Goal: Information Seeking & Learning: Learn about a topic

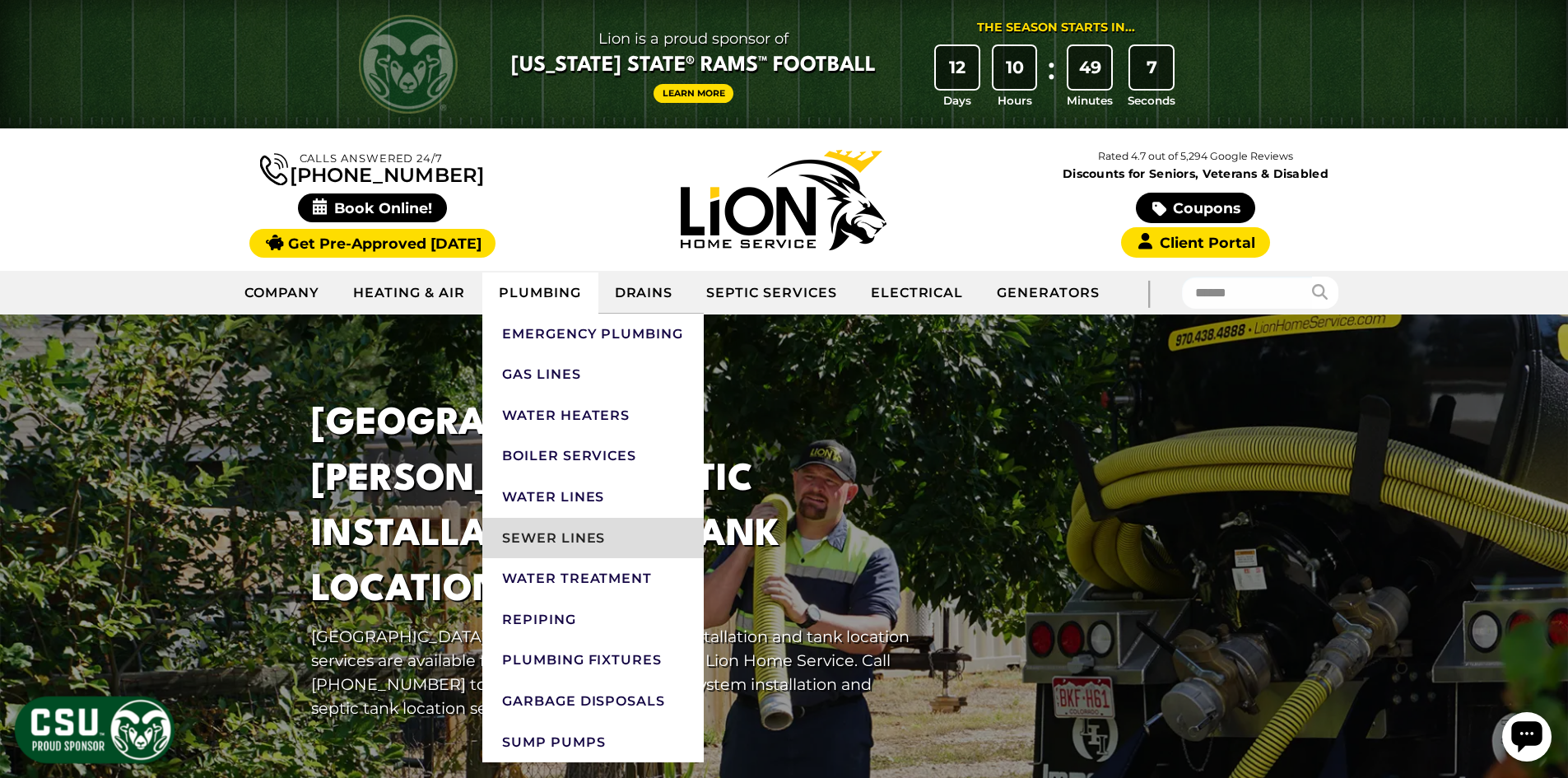
click at [564, 532] on link "Sewer Lines" at bounding box center [592, 538] width 221 height 41
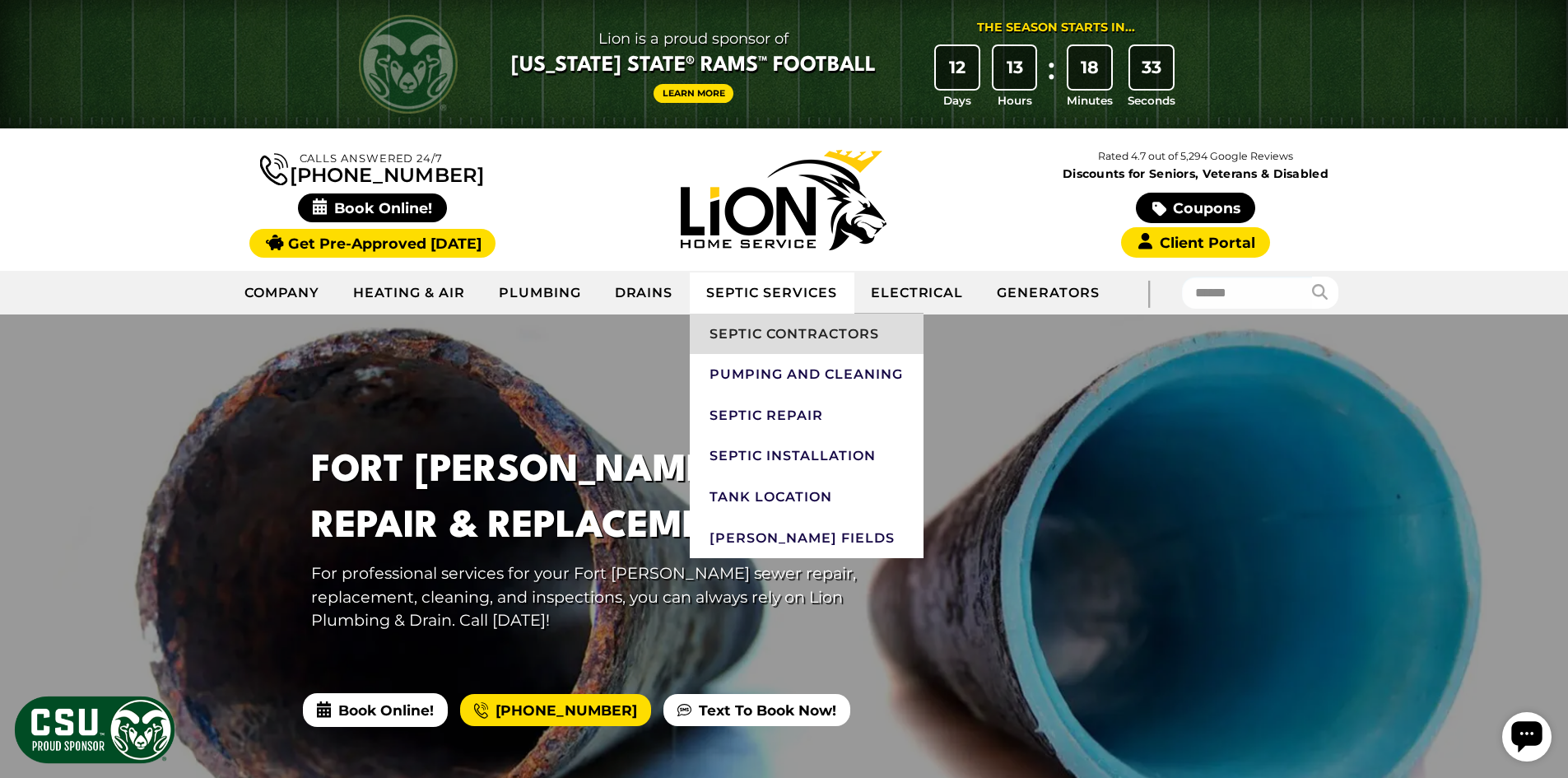
click at [742, 341] on link "Septic Contractors" at bounding box center [806, 334] width 233 height 41
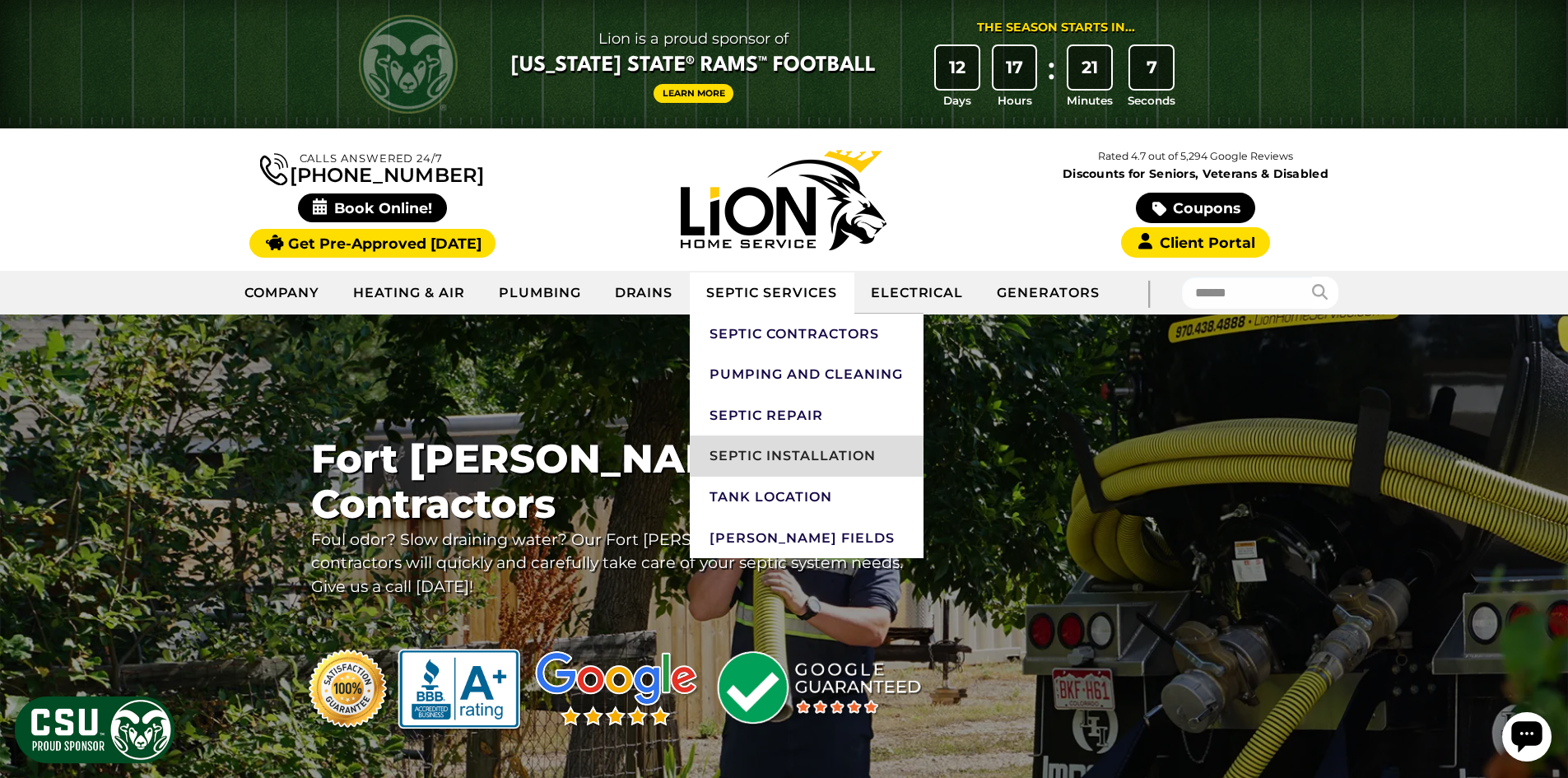
click at [774, 446] on link "Septic Installation" at bounding box center [806, 455] width 233 height 41
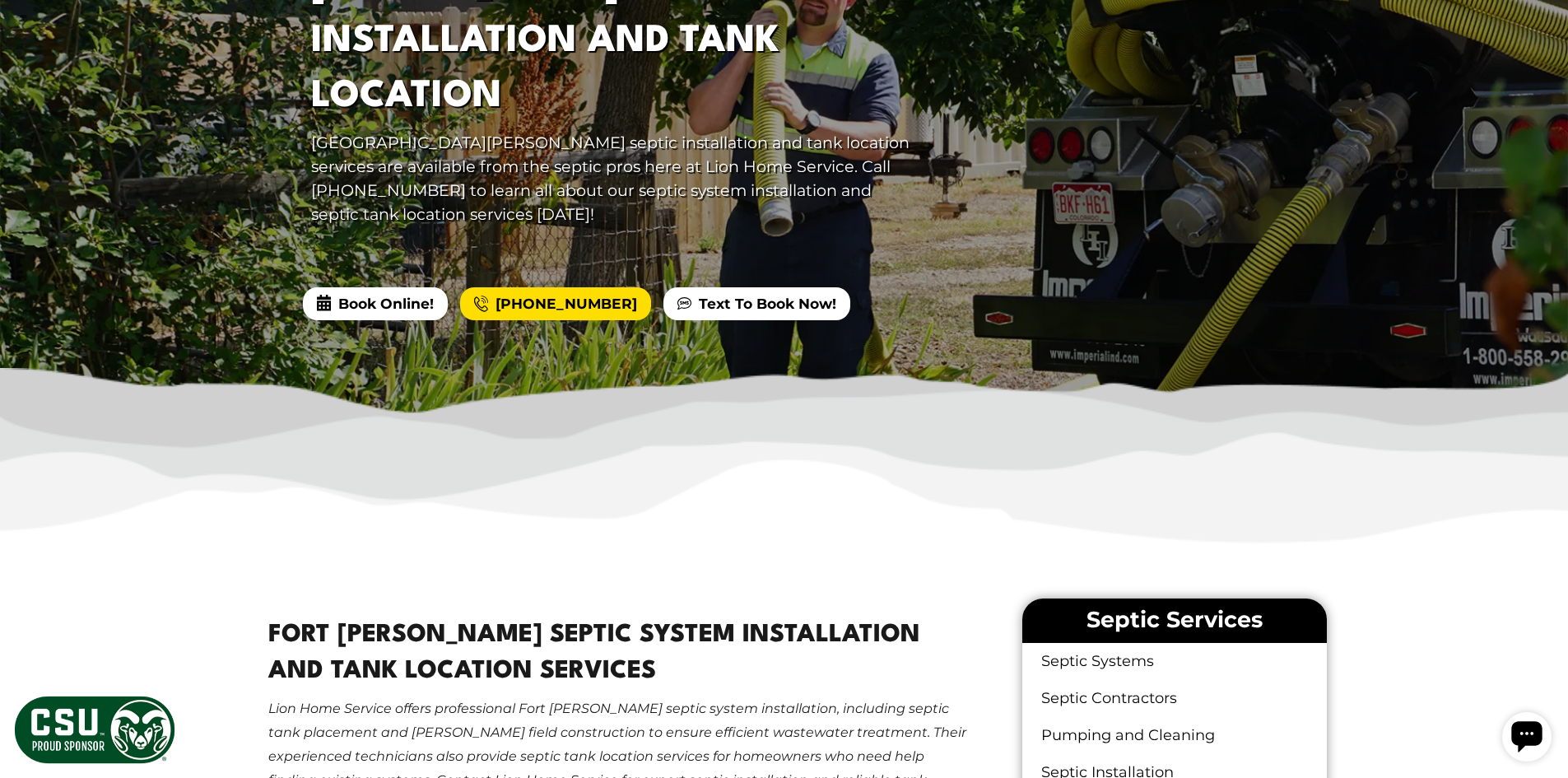
scroll to position [988, 0]
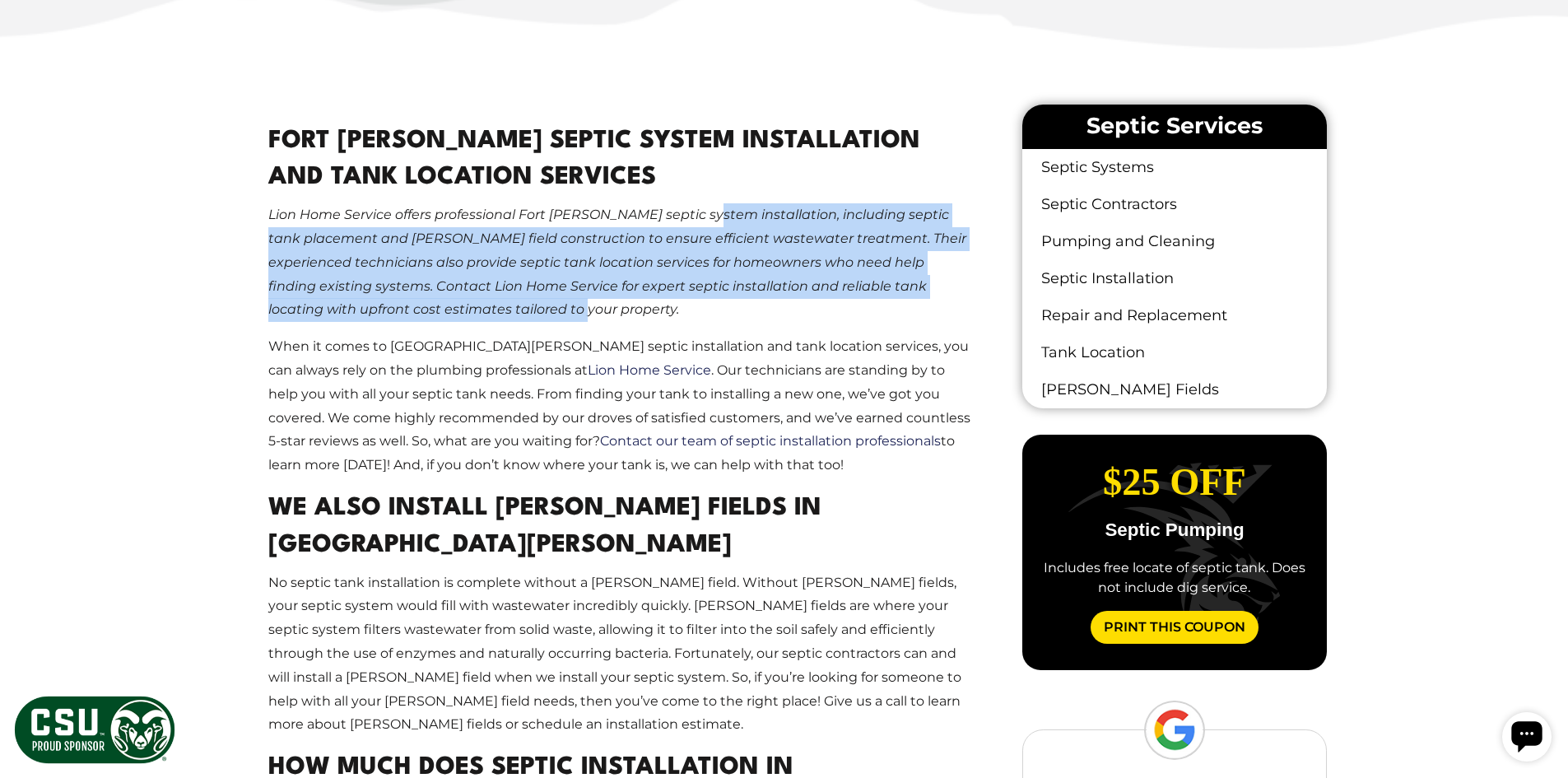
drag, startPoint x: 699, startPoint y: 222, endPoint x: 701, endPoint y: 279, distance: 56.8
click at [701, 279] on p "Lion Home Service offers professional Fort [PERSON_NAME] septic system installa…" at bounding box center [621, 262] width 707 height 119
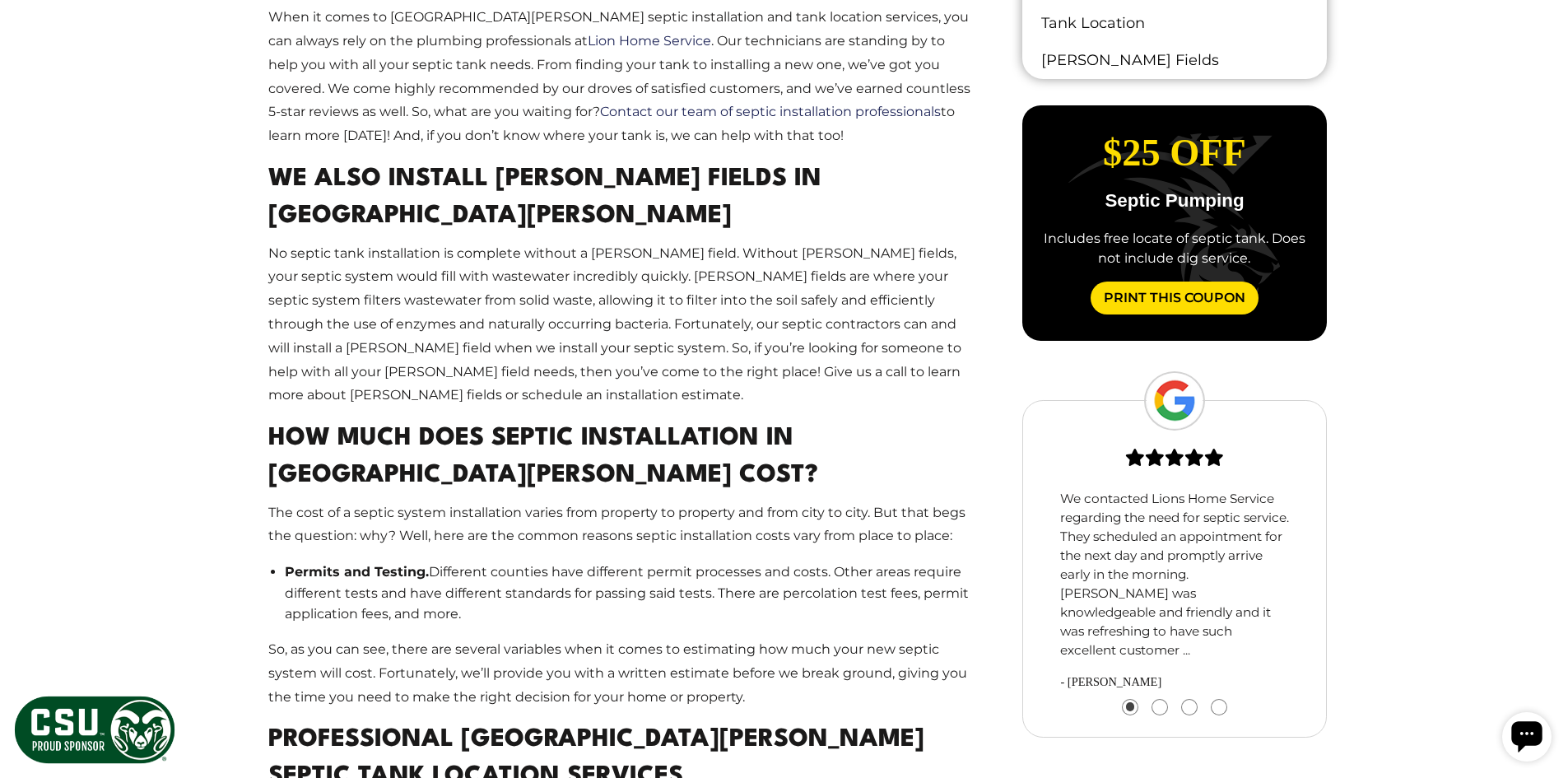
scroll to position [1400, 0]
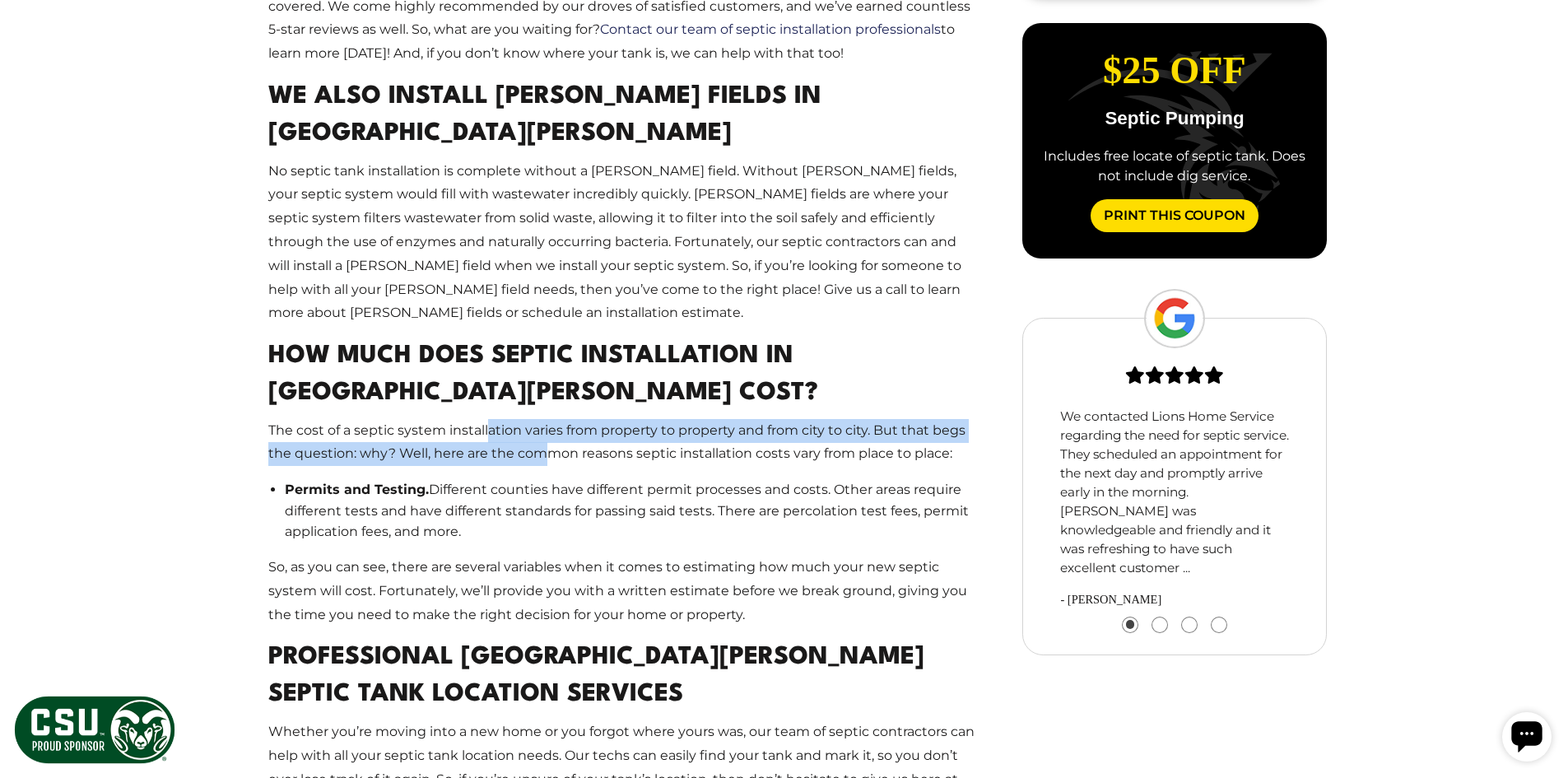
drag, startPoint x: 487, startPoint y: 322, endPoint x: 552, endPoint y: 343, distance: 69.3
click at [548, 419] on p "The cost of a septic system installation varies from property to property and f…" at bounding box center [621, 443] width 707 height 48
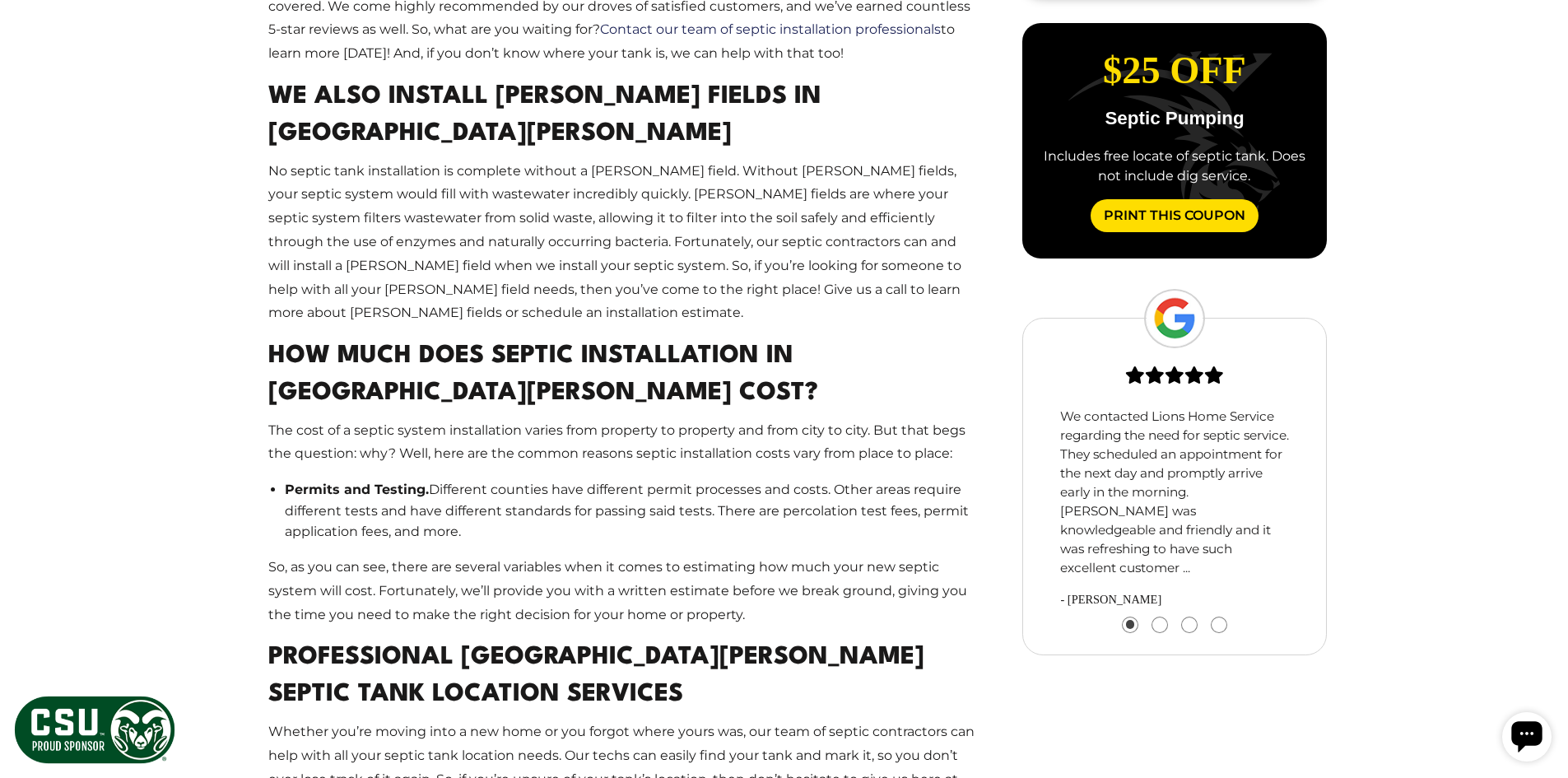
click at [552, 419] on p "The cost of a septic system installation varies from property to property and f…" at bounding box center [621, 443] width 707 height 48
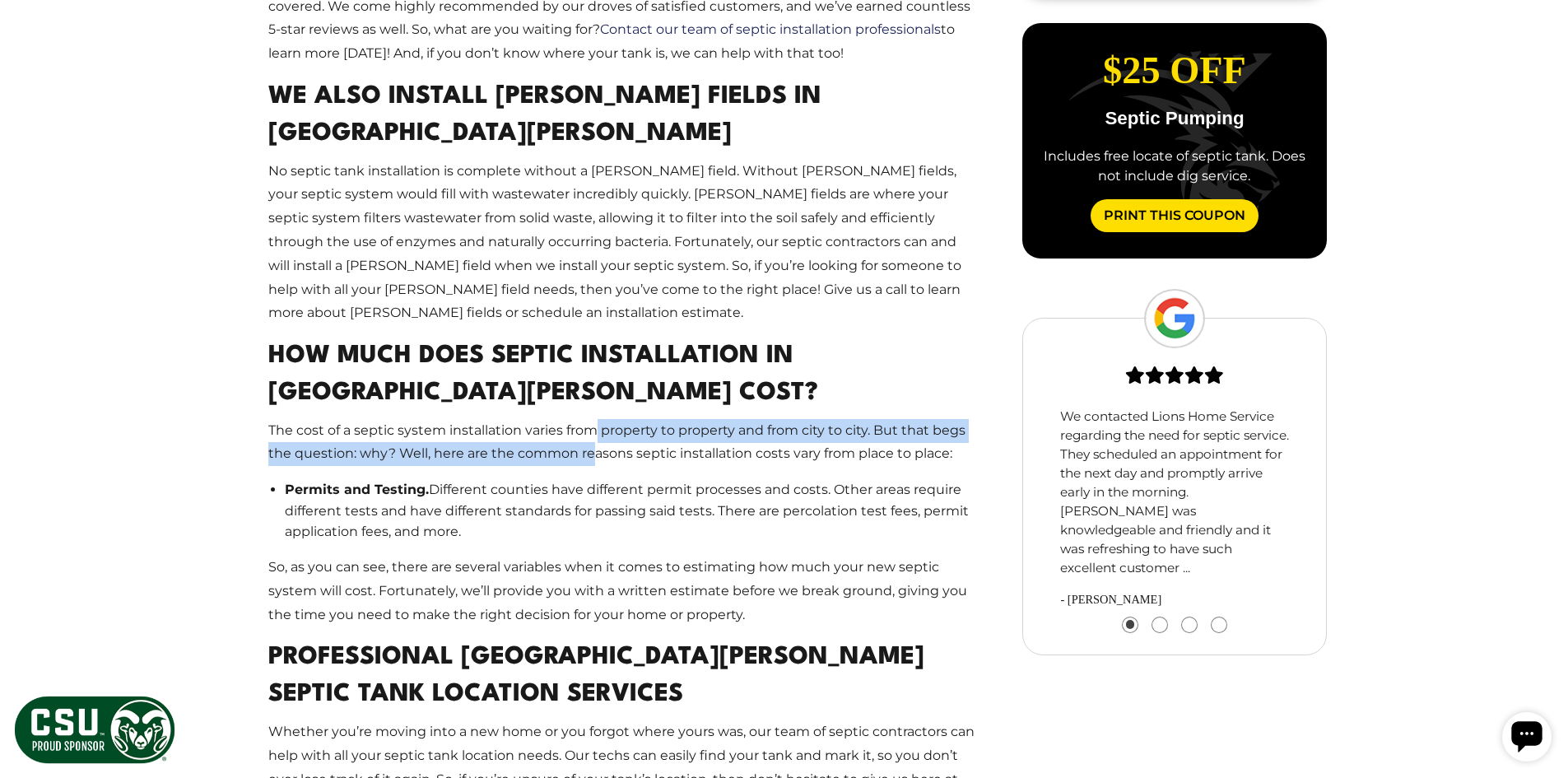
drag, startPoint x: 590, startPoint y: 336, endPoint x: 596, endPoint y: 350, distance: 15.1
click at [596, 419] on p "The cost of a septic system installation varies from property to property and f…" at bounding box center [621, 443] width 707 height 48
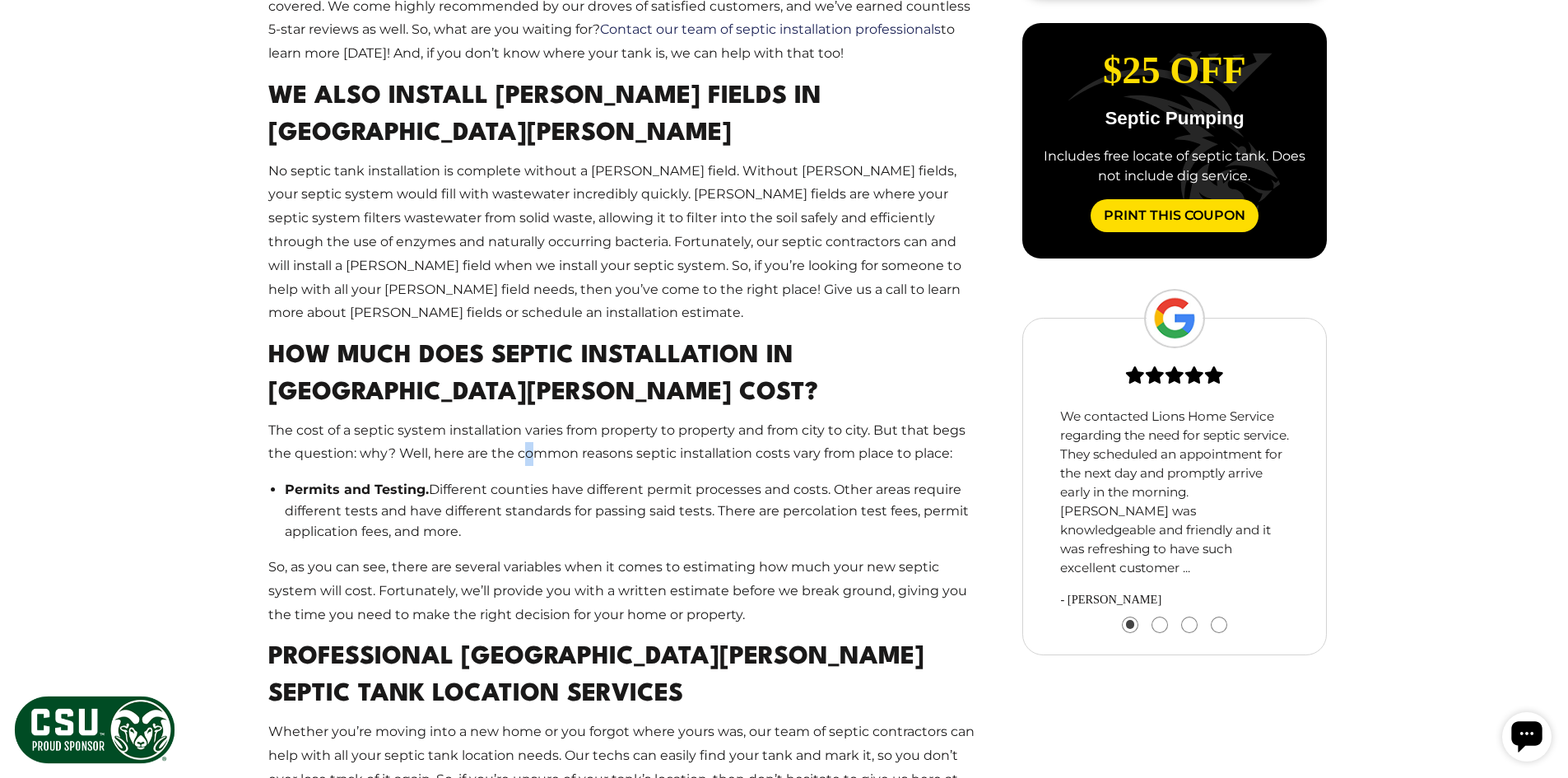
click at [528, 419] on p "The cost of a septic system installation varies from property to property and f…" at bounding box center [621, 443] width 707 height 48
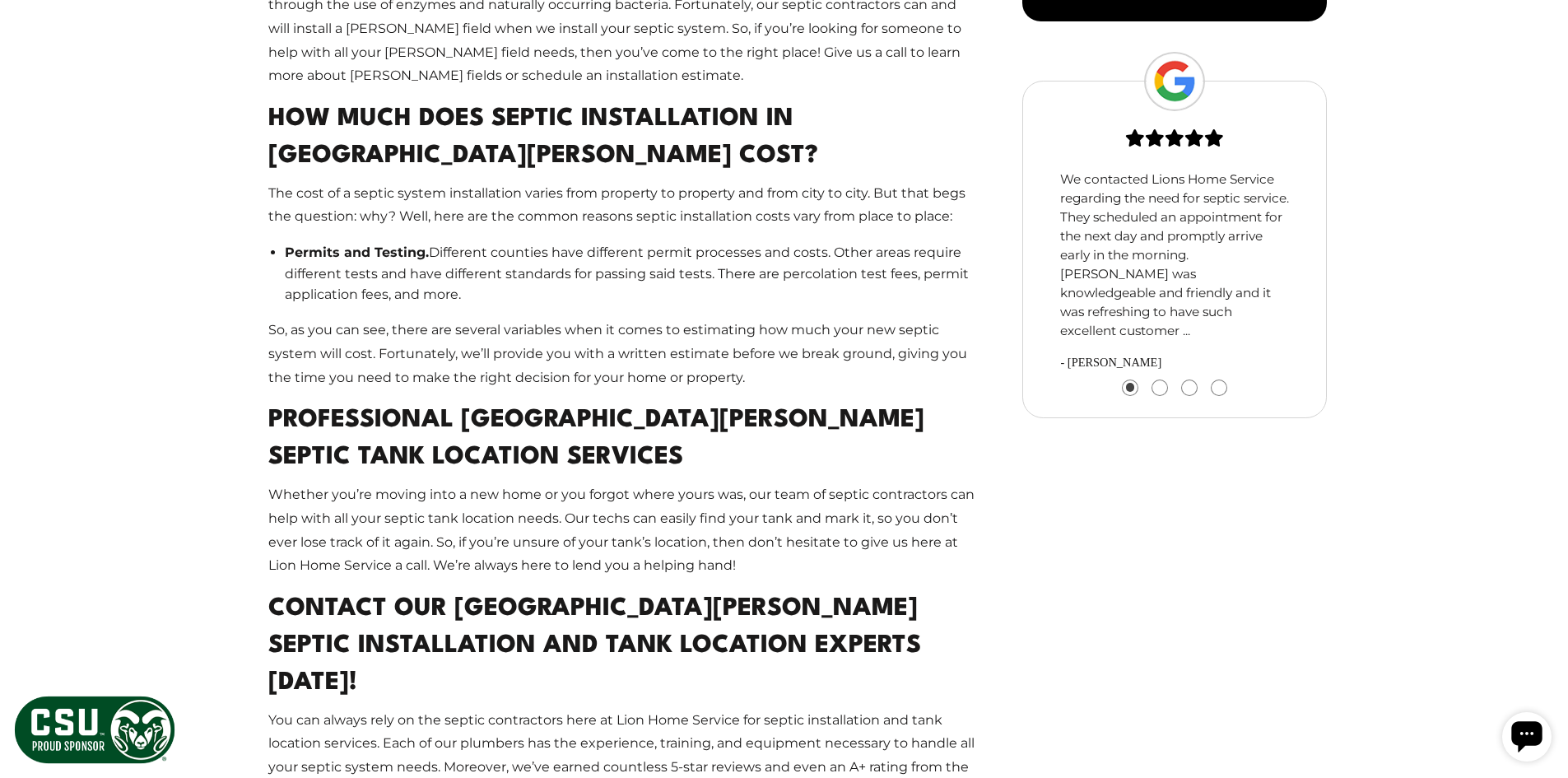
scroll to position [1646, 0]
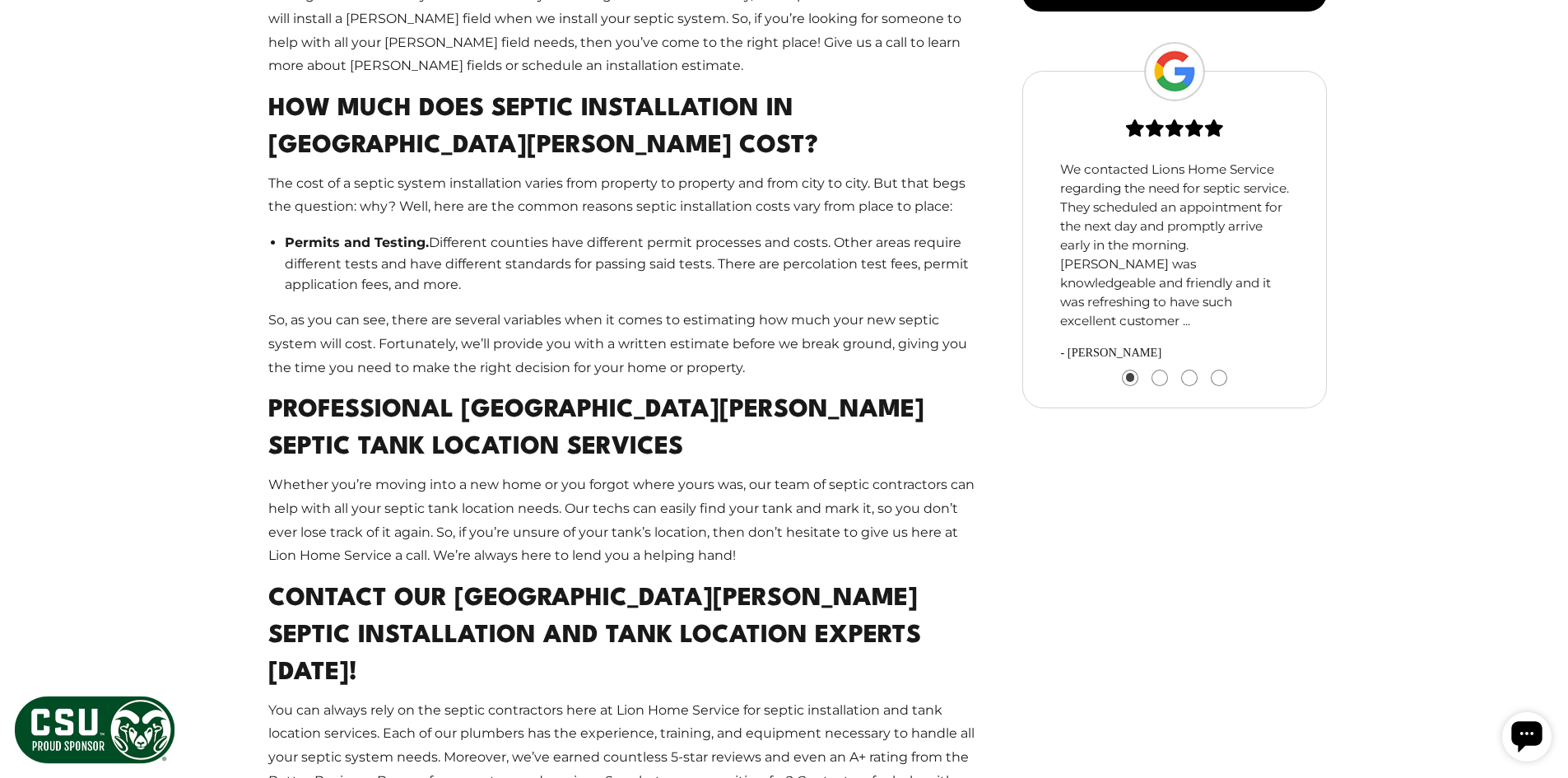
drag, startPoint x: 523, startPoint y: 161, endPoint x: 525, endPoint y: 187, distance: 26.5
click at [525, 232] on li "Permits and Testing. Different counties have different permit processes and cos…" at bounding box center [630, 263] width 691 height 63
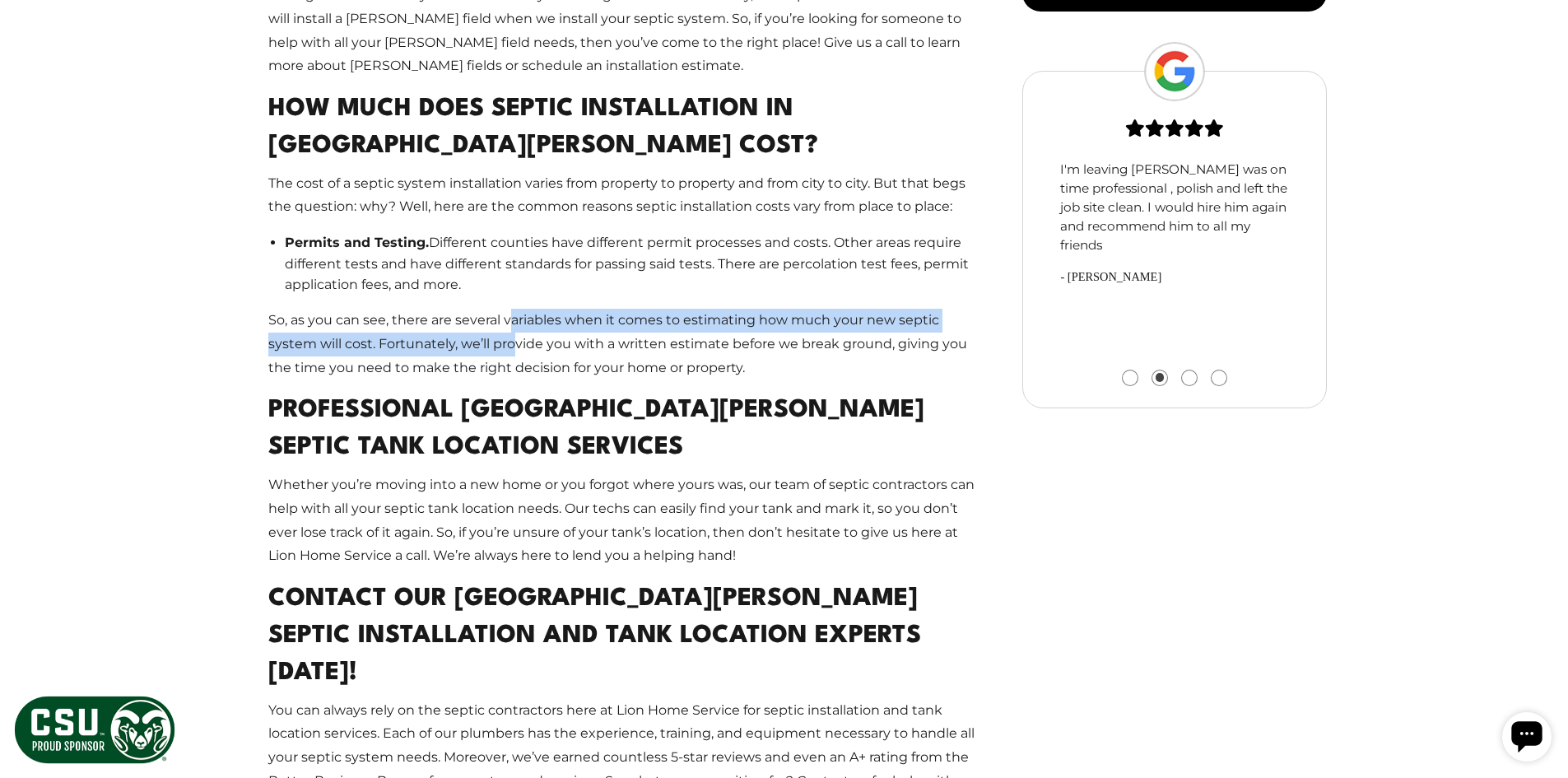
drag, startPoint x: 510, startPoint y: 215, endPoint x: 517, endPoint y: 235, distance: 20.8
click at [517, 309] on p "So, as you can see, there are several variables when it comes to estimating how…" at bounding box center [621, 344] width 707 height 71
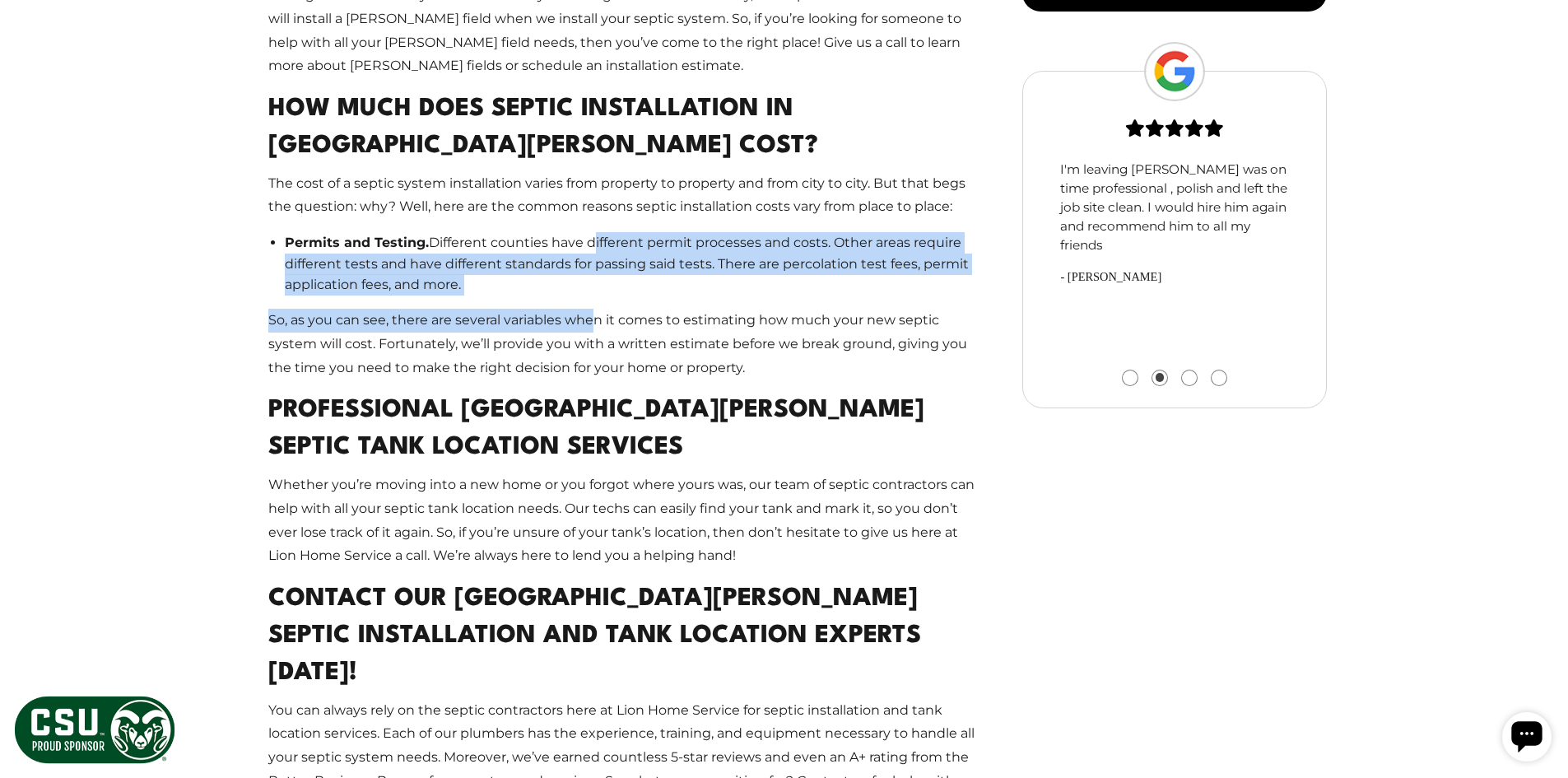
drag, startPoint x: 590, startPoint y: 148, endPoint x: 590, endPoint y: 198, distance: 50.2
click at [590, 198] on main "Fort Collins Septic System Installation And Tank Location Services Lion Home Se…" at bounding box center [622, 148] width 760 height 1418
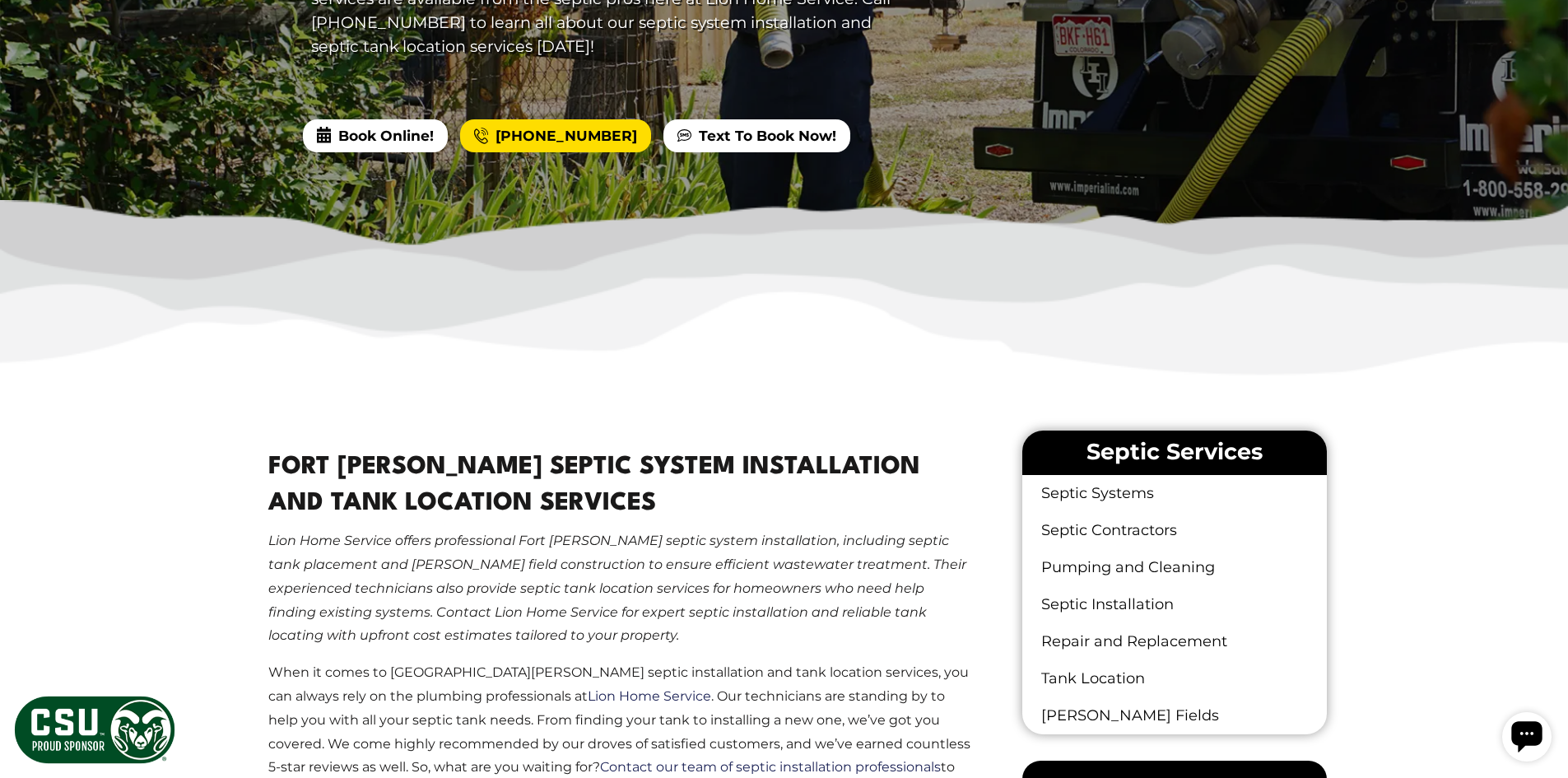
scroll to position [494, 0]
